Goal: Navigation & Orientation: Find specific page/section

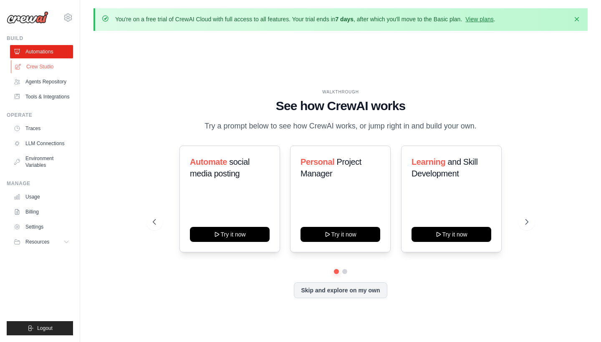
click at [52, 68] on link "Crew Studio" at bounding box center [42, 66] width 63 height 13
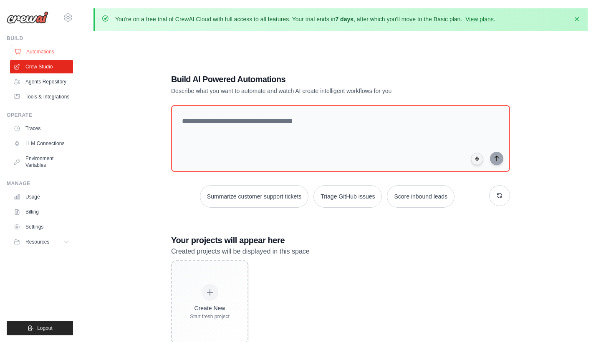
click at [53, 50] on link "Automations" at bounding box center [42, 51] width 63 height 13
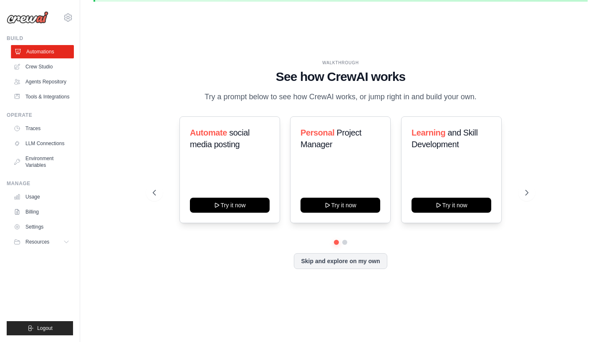
scroll to position [29, 0]
click at [55, 71] on link "Crew Studio" at bounding box center [42, 66] width 63 height 13
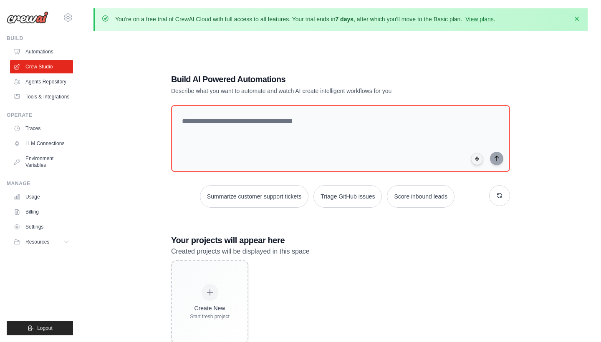
click at [577, 20] on icon "button" at bounding box center [576, 19] width 4 height 4
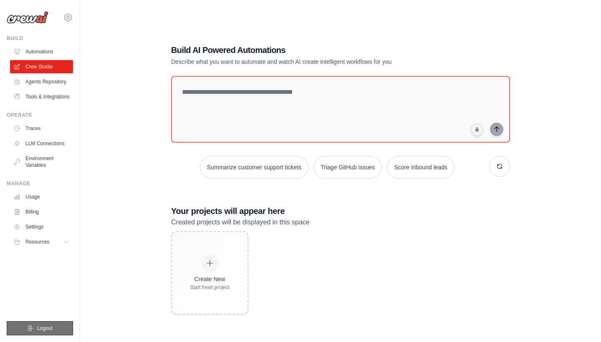
click at [36, 327] on button "Logout" at bounding box center [40, 328] width 66 height 14
